Goal: Check status

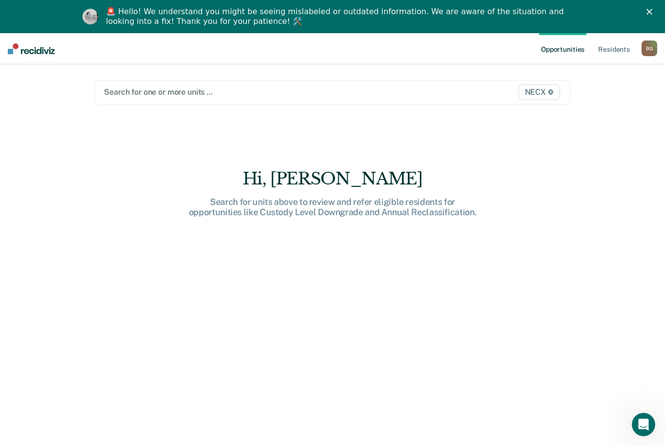
click at [175, 91] on div at bounding box center [263, 91] width 319 height 11
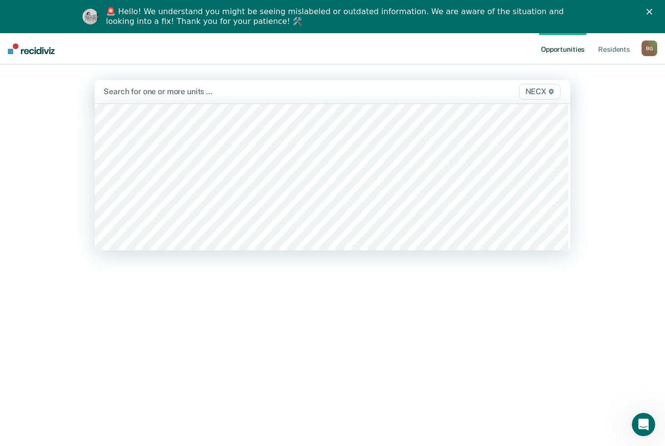
scroll to position [3367, 0]
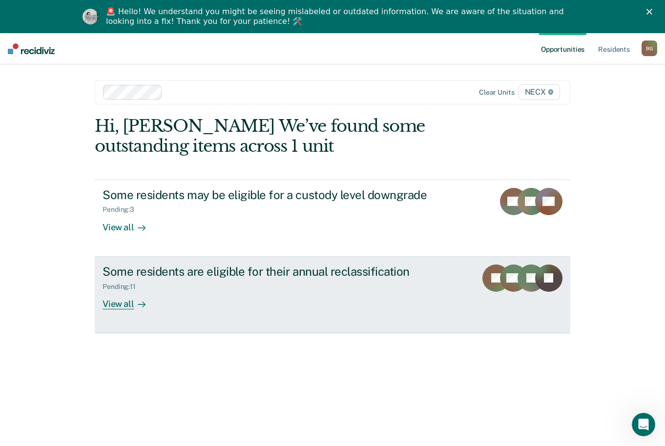
click at [300, 290] on div "Pending : 11" at bounding box center [273, 285] width 343 height 12
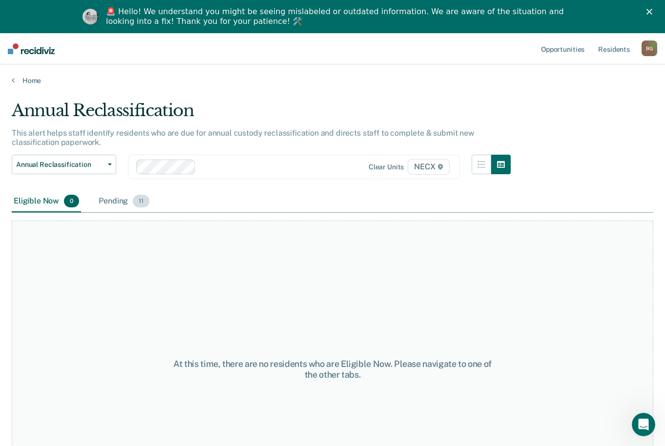
click at [117, 199] on div "Pending 11" at bounding box center [124, 201] width 55 height 21
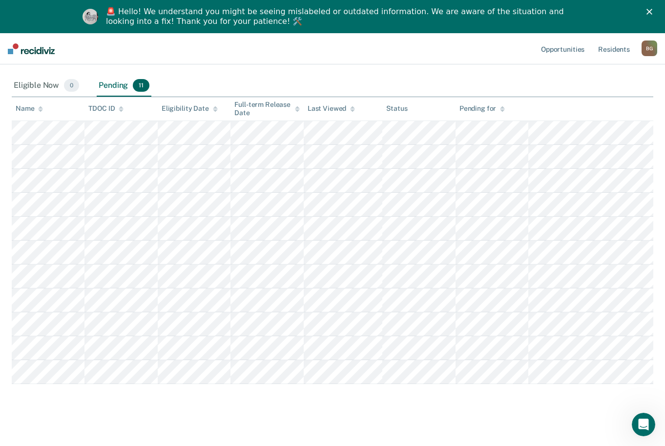
scroll to position [124, 0]
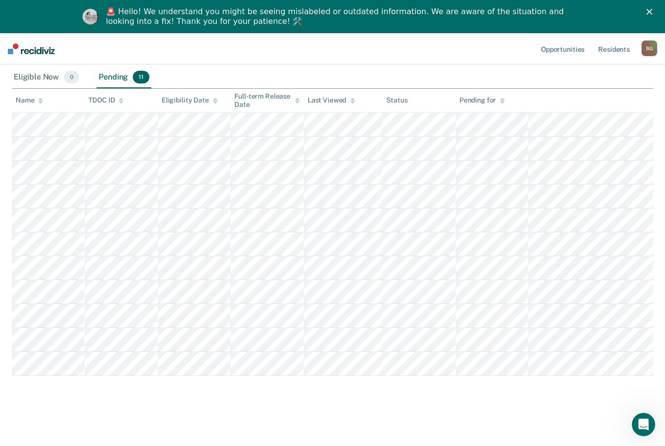
click at [216, 47] on nav "Opportunities Resident s [PERSON_NAME] B G Profile How it works Log Out" at bounding box center [332, 48] width 665 height 31
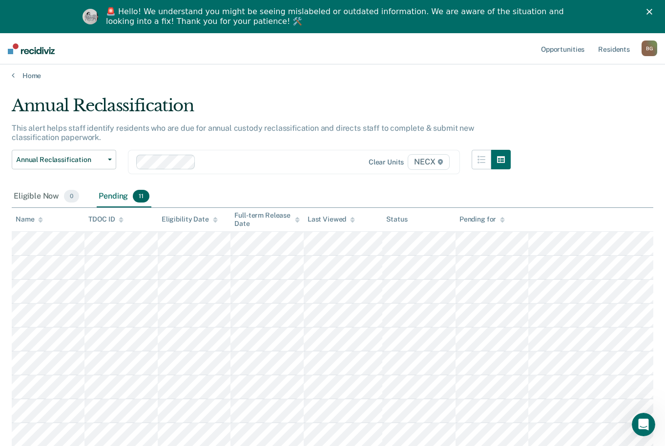
scroll to position [0, 0]
